Goal: Navigation & Orientation: Find specific page/section

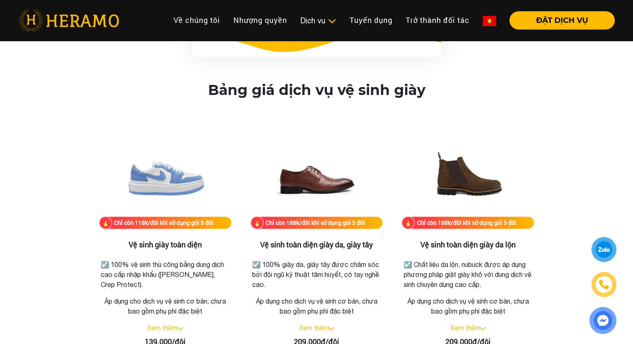
scroll to position [1165, 0]
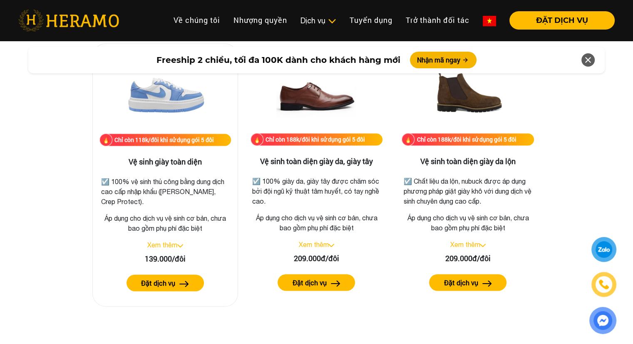
click at [166, 244] on link "Xem thêm" at bounding box center [162, 244] width 30 height 7
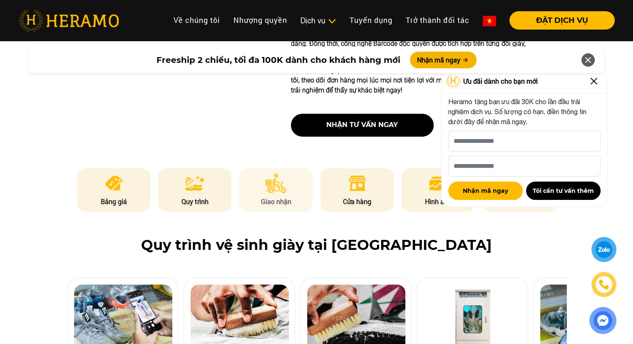
scroll to position [0, 0]
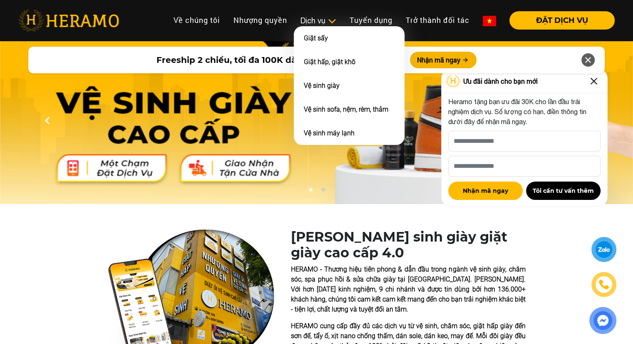
click at [325, 22] on div "Dịch vụ" at bounding box center [319, 20] width 36 height 11
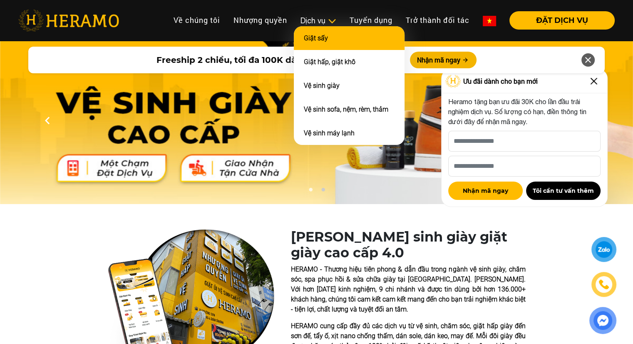
click at [315, 39] on link "Giặt sấy" at bounding box center [316, 38] width 24 height 8
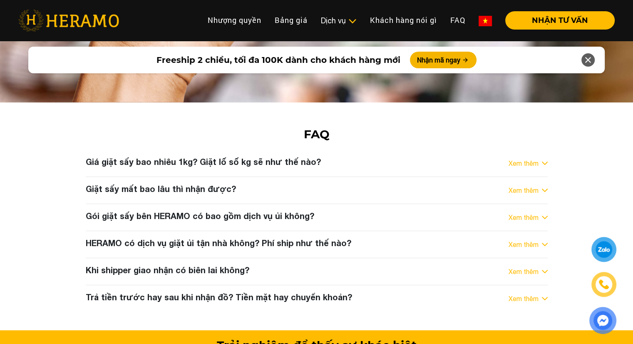
scroll to position [3163, 0]
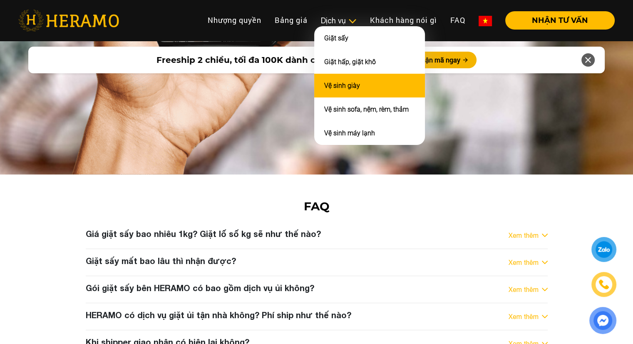
click at [361, 81] on li "Vệ sinh giày" at bounding box center [369, 86] width 111 height 24
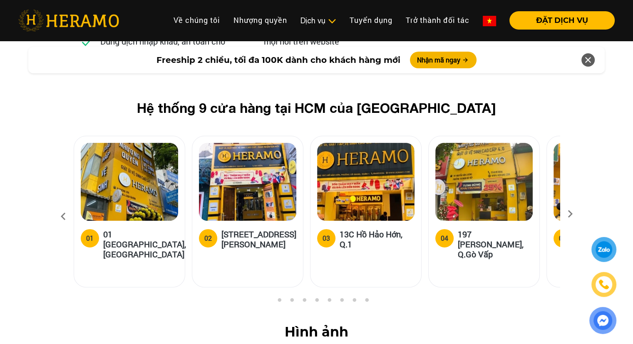
scroll to position [3413, 0]
click at [368, 143] on img at bounding box center [365, 182] width 97 height 78
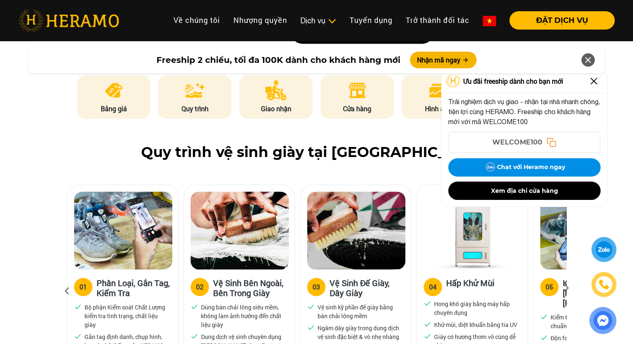
scroll to position [318, 0]
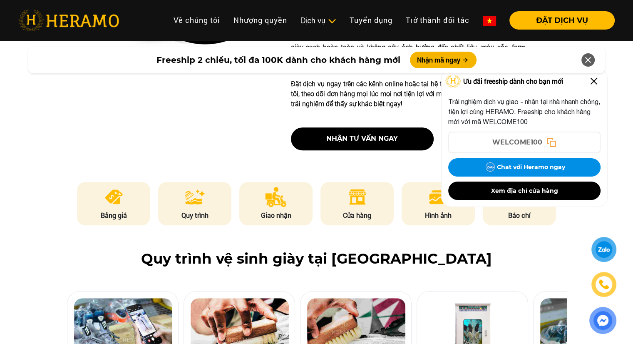
click at [0, 152] on div "[PERSON_NAME] sinh giày giặt giày cao cấp 4.0 HERAMO - Thương hiệu tiên phong &…" at bounding box center [316, 34] width 633 height 246
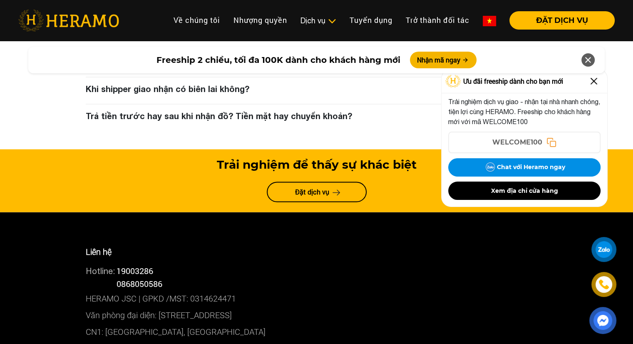
scroll to position [4707, 0]
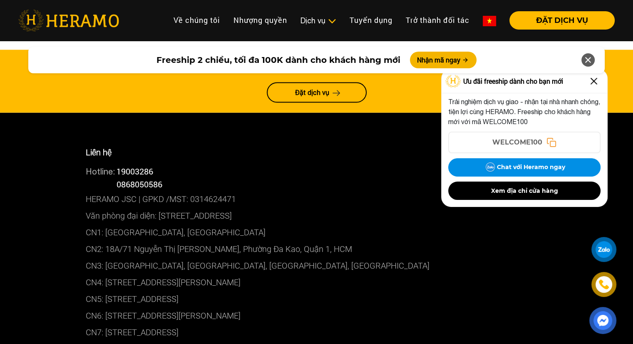
click at [145, 257] on p "CN3: [GEOGRAPHIC_DATA], [GEOGRAPHIC_DATA], [GEOGRAPHIC_DATA], [GEOGRAPHIC_DATA]" at bounding box center [317, 265] width 462 height 17
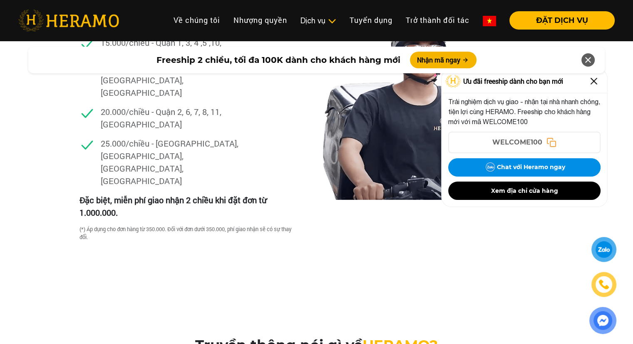
scroll to position [2751, 0]
